Goal: Transaction & Acquisition: Purchase product/service

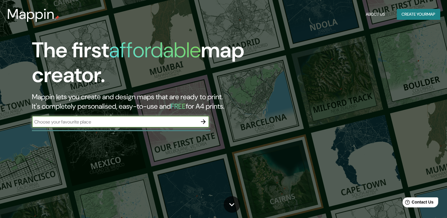
click at [109, 118] on div "​" at bounding box center [120, 122] width 177 height 12
type input "ciudad de [GEOGRAPHIC_DATA]"
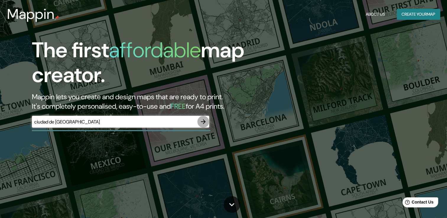
click at [205, 120] on icon "button" at bounding box center [203, 121] width 7 height 7
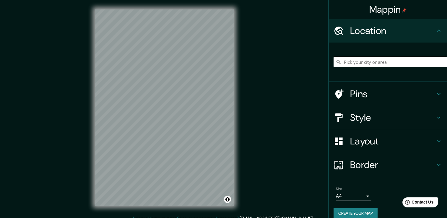
click at [95, 22] on div "© Mapbox © OpenStreetMap Improve this map" at bounding box center [165, 107] width 158 height 215
click at [240, 113] on div "© Mapbox © OpenStreetMap Improve this map" at bounding box center [165, 107] width 158 height 215
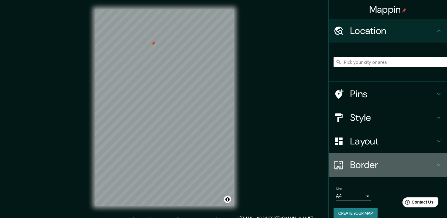
click at [435, 164] on icon at bounding box center [438, 164] width 7 height 7
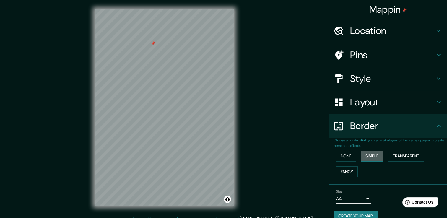
click at [374, 156] on button "Simple" at bounding box center [372, 156] width 22 height 11
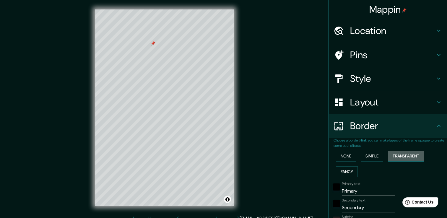
click at [396, 157] on button "Transparent" at bounding box center [406, 156] width 36 height 11
click at [340, 170] on button "Fancy" at bounding box center [347, 171] width 22 height 11
click at [339, 162] on div "None Simple Transparent Fancy" at bounding box center [390, 163] width 113 height 31
click at [340, 160] on button "None" at bounding box center [346, 156] width 20 height 11
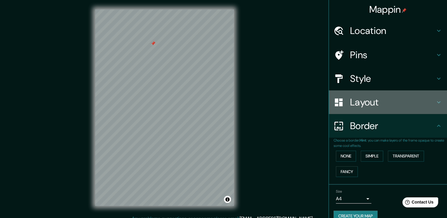
click at [365, 98] on h4 "Layout" at bounding box center [392, 102] width 85 height 12
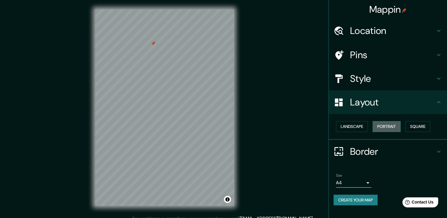
click at [397, 129] on button "Portrait" at bounding box center [387, 126] width 28 height 11
click at [418, 130] on button "Square" at bounding box center [417, 126] width 25 height 11
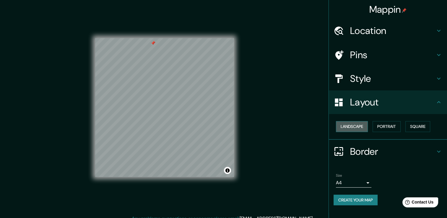
click at [353, 125] on button "Landscape" at bounding box center [352, 126] width 32 height 11
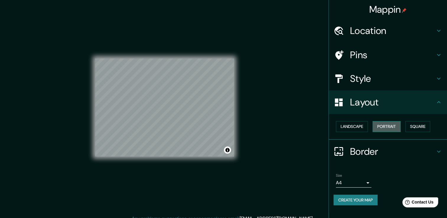
click at [390, 123] on button "Portrait" at bounding box center [387, 126] width 28 height 11
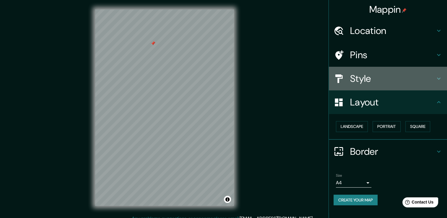
click at [381, 83] on h4 "Style" at bounding box center [392, 79] width 85 height 12
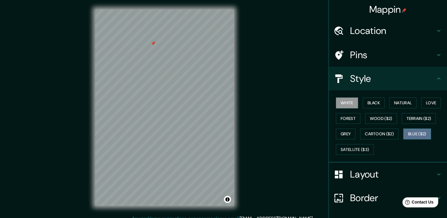
click at [411, 129] on button "Blue ($2)" at bounding box center [417, 134] width 28 height 11
click at [377, 102] on button "Black" at bounding box center [374, 103] width 22 height 11
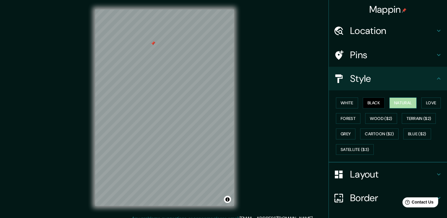
click at [400, 103] on button "Natural" at bounding box center [403, 103] width 27 height 11
click at [71, 82] on div "Mappin Location Pins Style White Black Natural Love Forest Wood ($2) Terrain ($…" at bounding box center [223, 112] width 447 height 225
click at [0, 83] on html "Mappin Location Pins Style White Black Natural Love Forest Wood ($2) Terrain ($…" at bounding box center [223, 109] width 447 height 218
click at [311, 159] on div "Mappin Location Pins Style White Black Natural Love Forest Wood ($2) Terrain ($…" at bounding box center [223, 112] width 447 height 225
